Goal: Find specific page/section: Find specific page/section

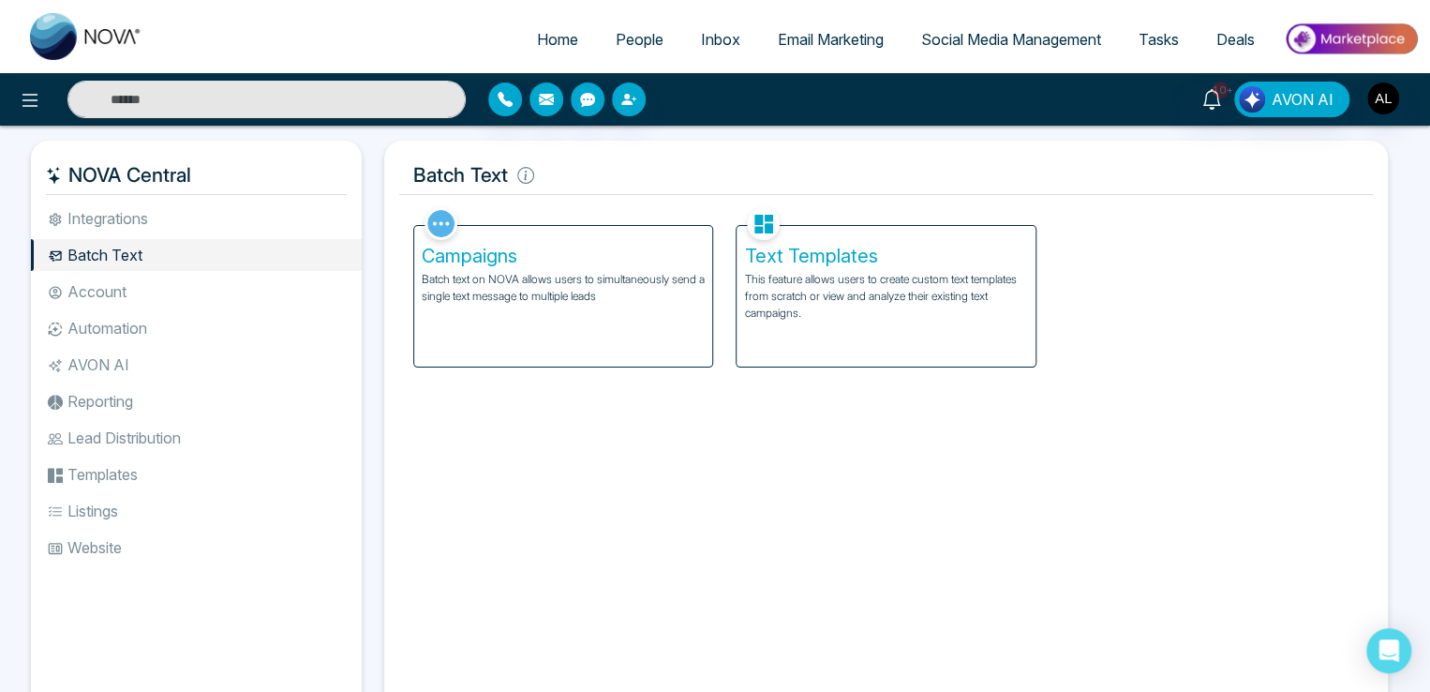
click at [634, 35] on span "People" at bounding box center [640, 39] width 48 height 19
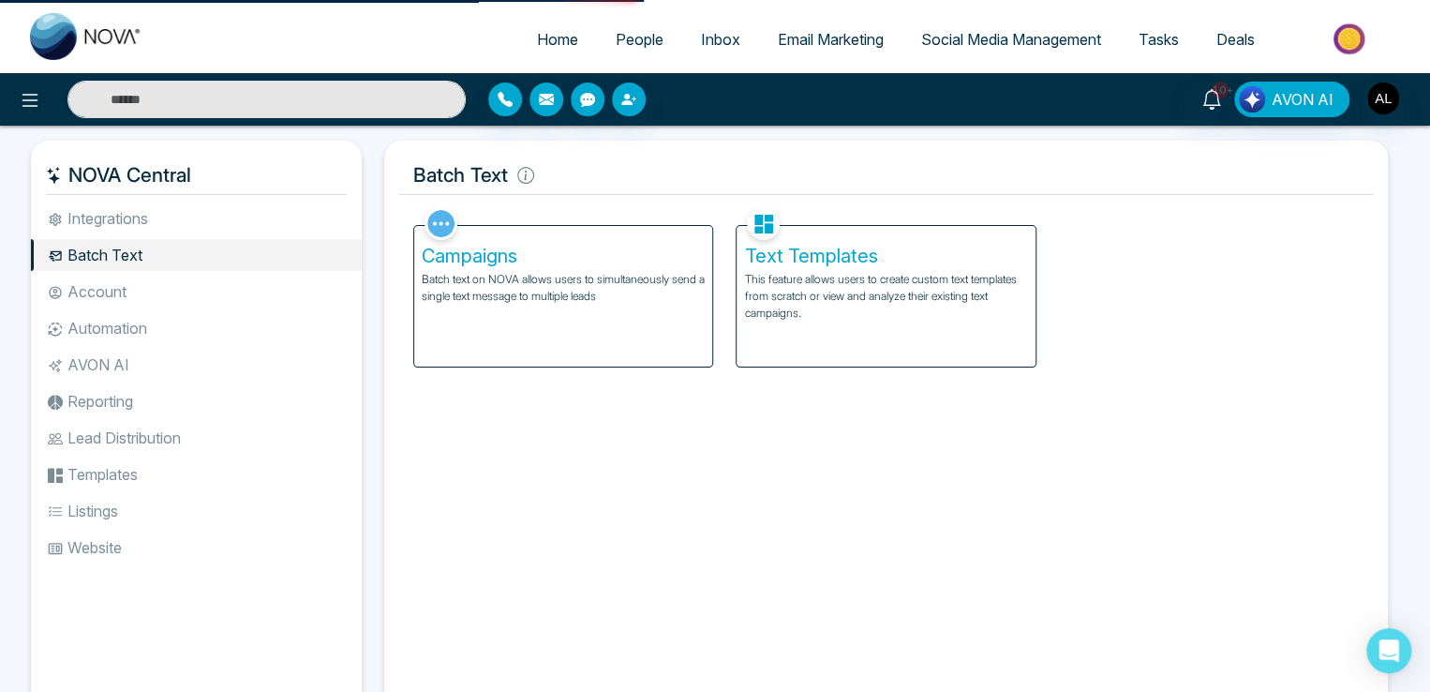
click at [637, 30] on span "People" at bounding box center [640, 39] width 48 height 19
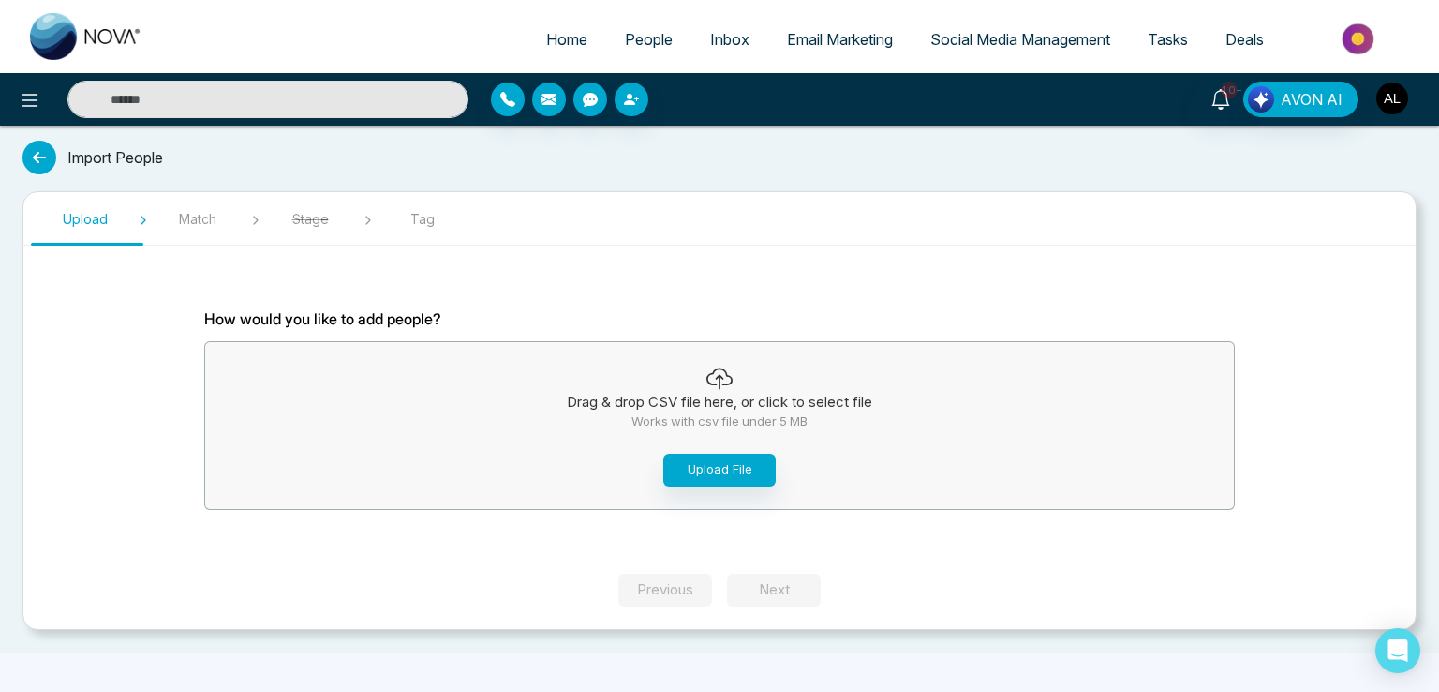
click at [1391, 106] on img "button" at bounding box center [1393, 98] width 32 height 32
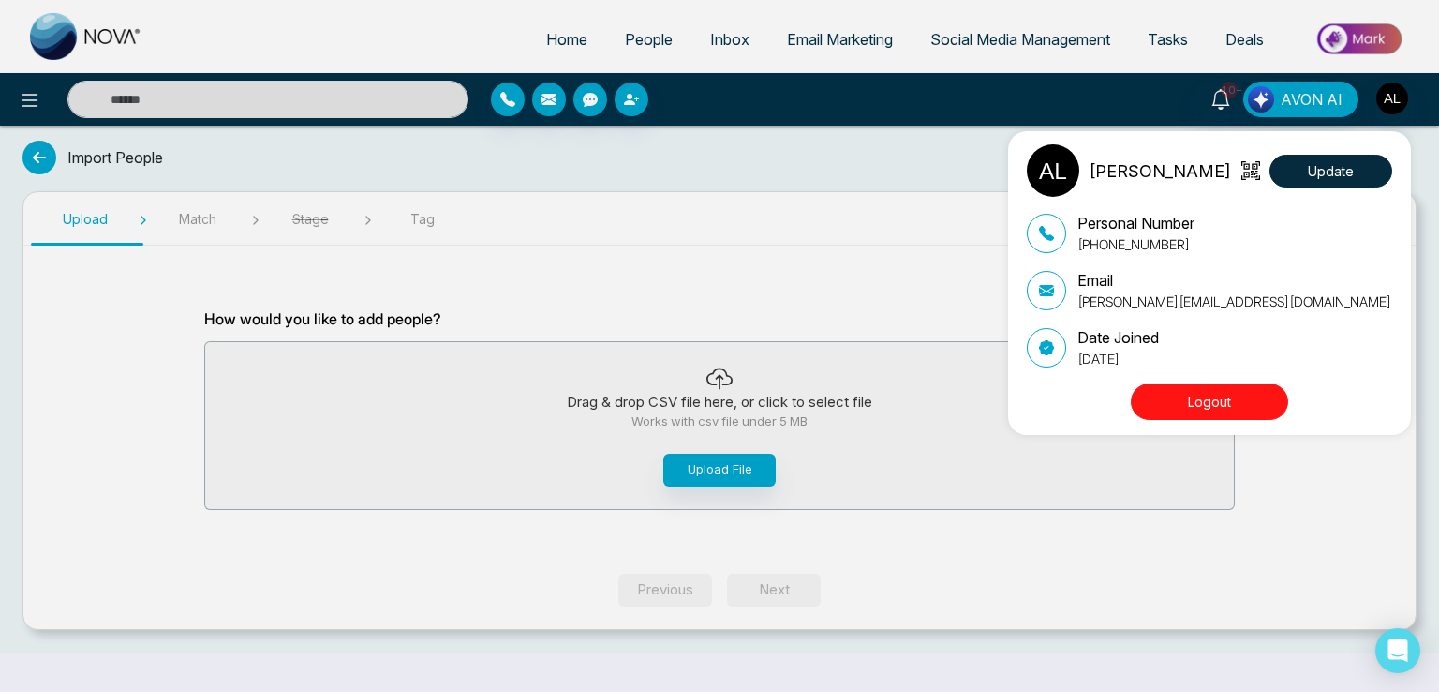
click at [1185, 398] on button "Logout" at bounding box center [1209, 401] width 157 height 37
click at [1189, 404] on button "Logout" at bounding box center [1209, 401] width 157 height 37
click at [1177, 395] on button "Logout" at bounding box center [1209, 401] width 157 height 37
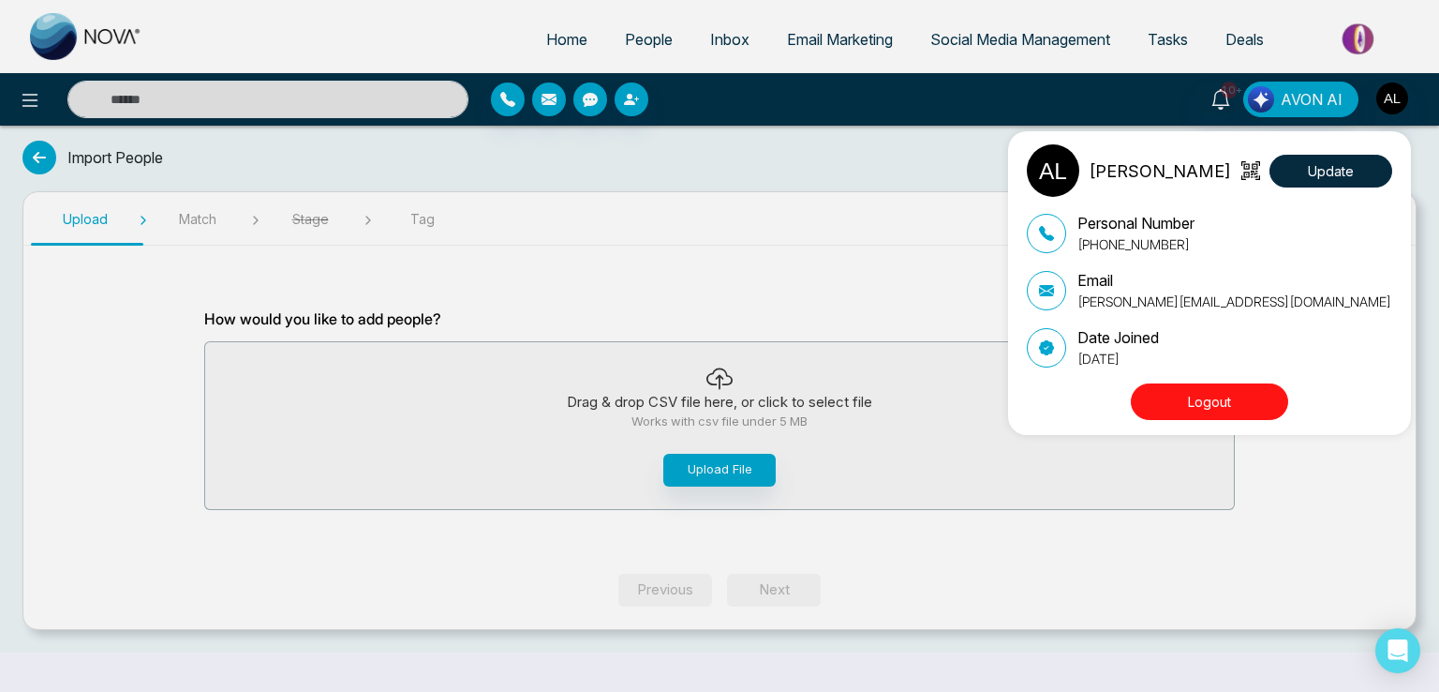
click at [1177, 395] on button "Logout" at bounding box center [1209, 401] width 157 height 37
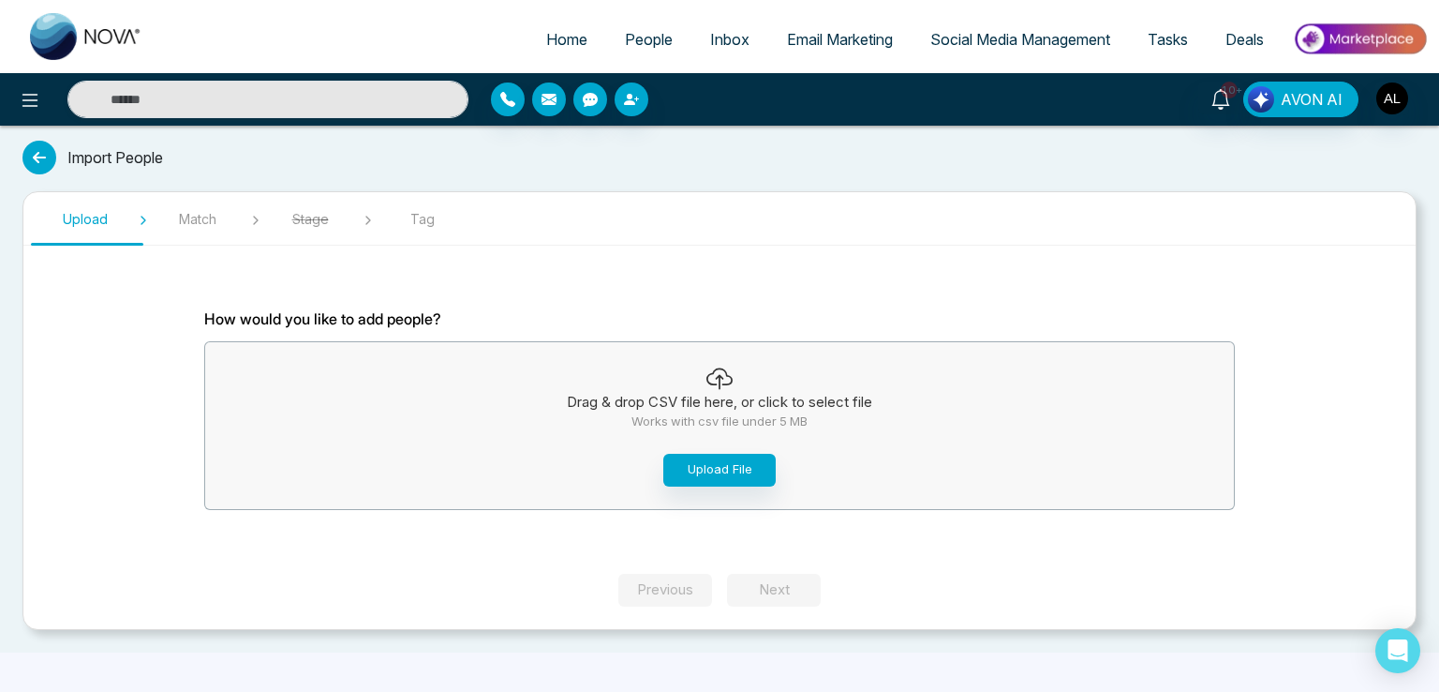
click at [1409, 91] on div "10+ AVON AI" at bounding box center [1139, 100] width 577 height 36
click at [1397, 94] on img "button" at bounding box center [1393, 98] width 32 height 32
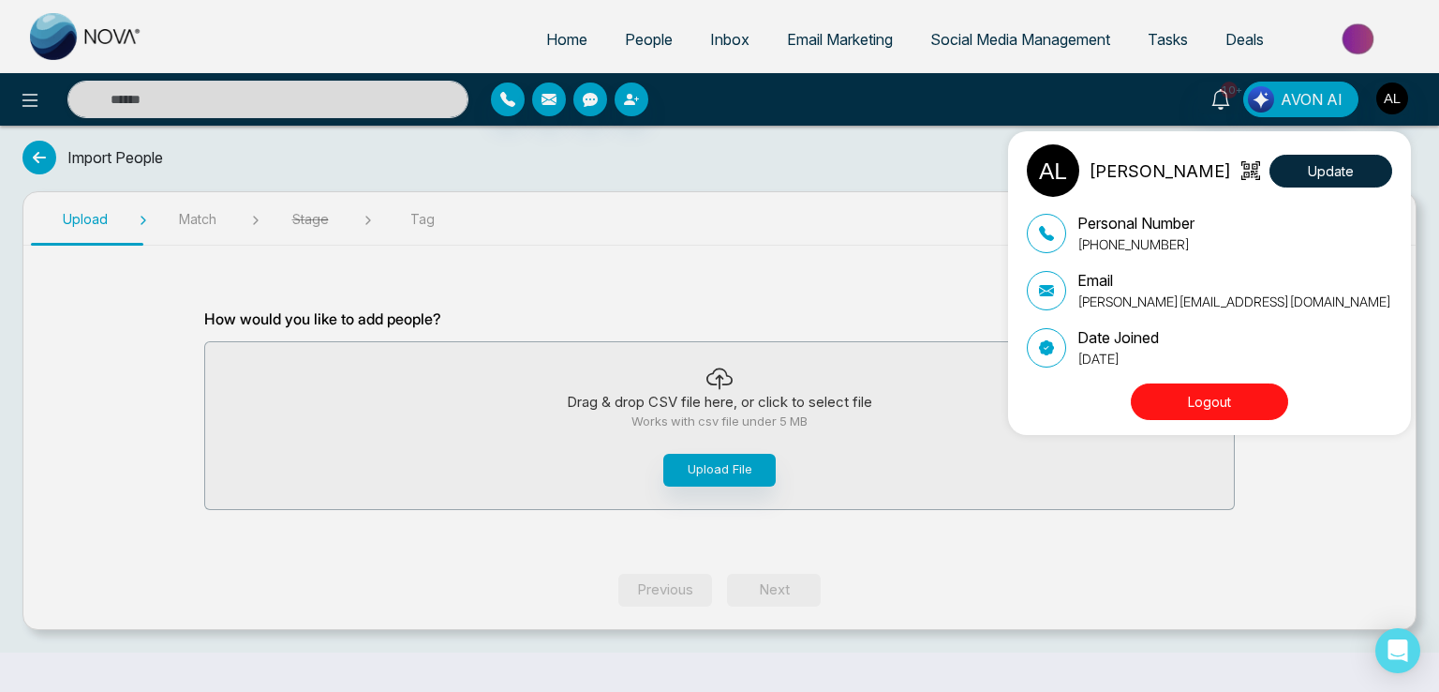
click at [616, 37] on div "ADMIN [PERSON_NAME] Update Personal Number [PHONE_NUMBER] Email [PERSON_NAME][E…" at bounding box center [719, 346] width 1439 height 692
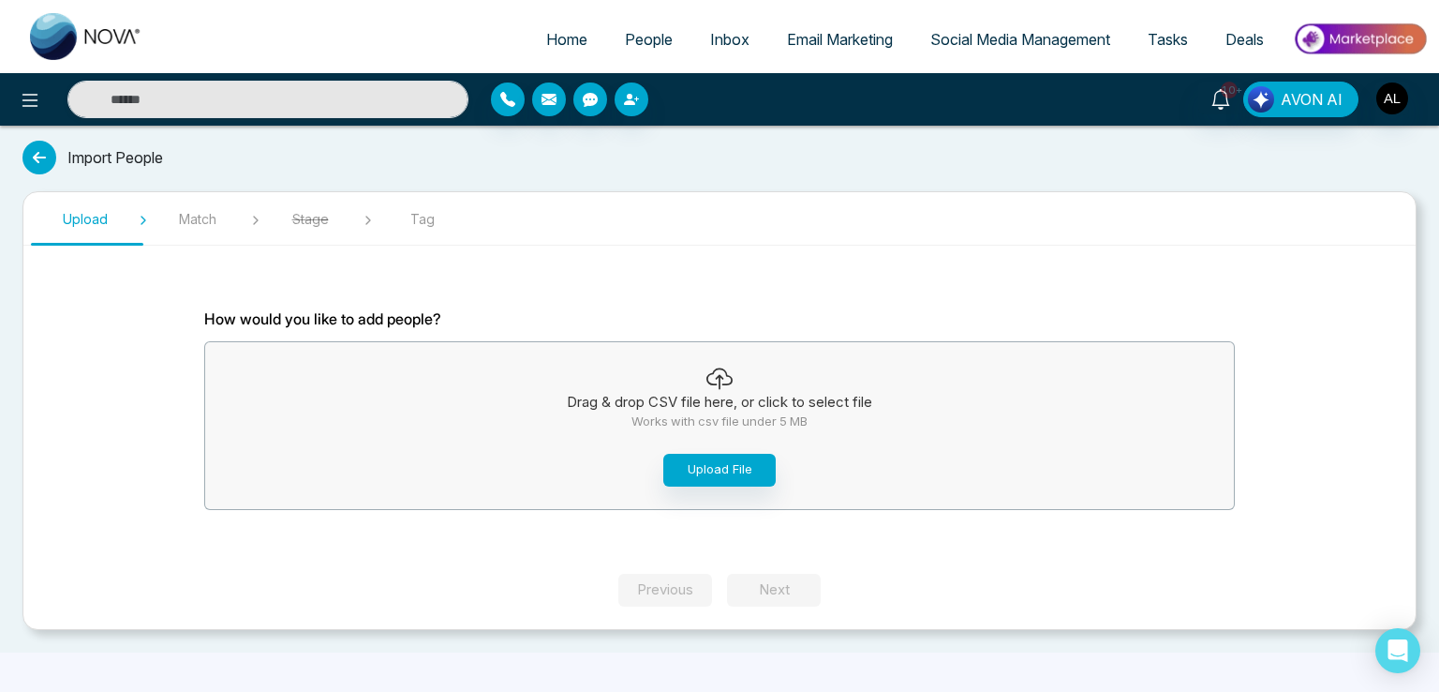
click at [625, 37] on span "People" at bounding box center [649, 39] width 48 height 19
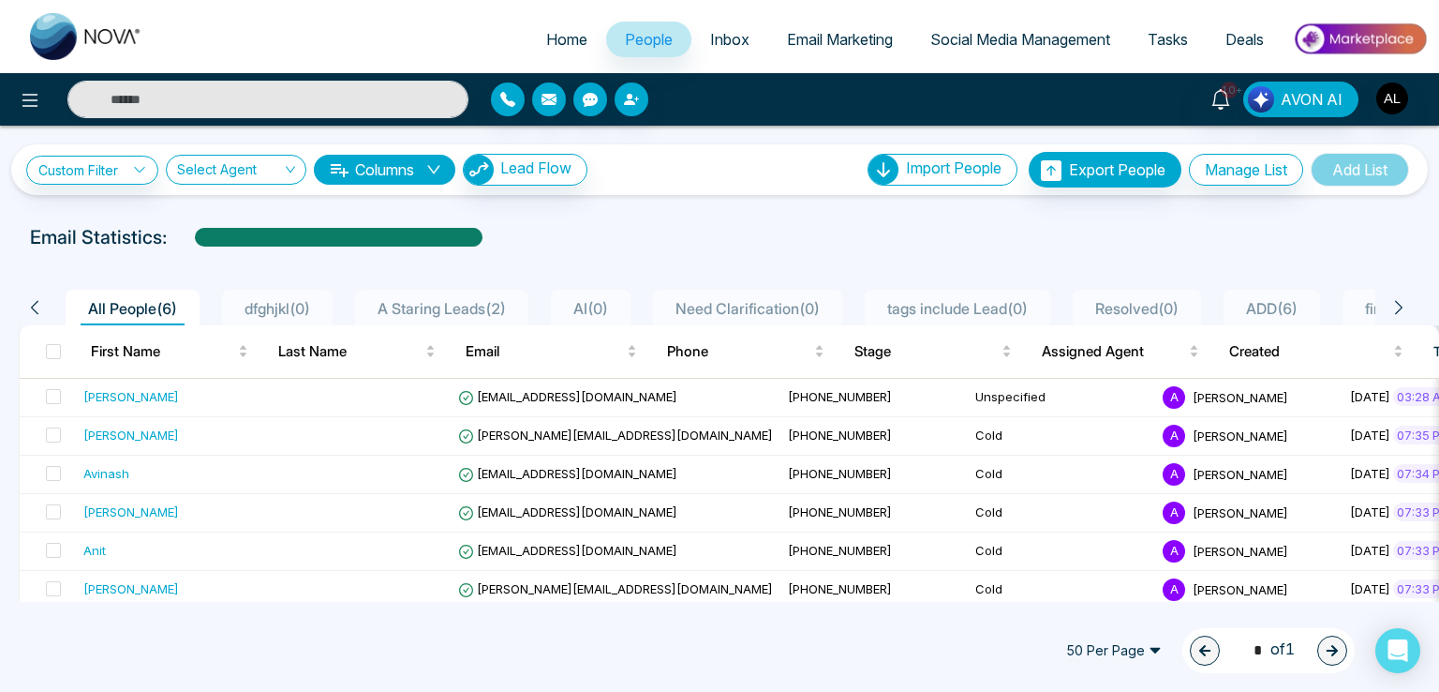
click at [666, 174] on div "Custom Filter Choose a filter Cancel Apply Select Agent Columns Lead Flow Impor…" at bounding box center [719, 170] width 1387 height 36
click at [1155, 35] on span "Tasks" at bounding box center [1168, 39] width 40 height 19
